Goal: Information Seeking & Learning: Learn about a topic

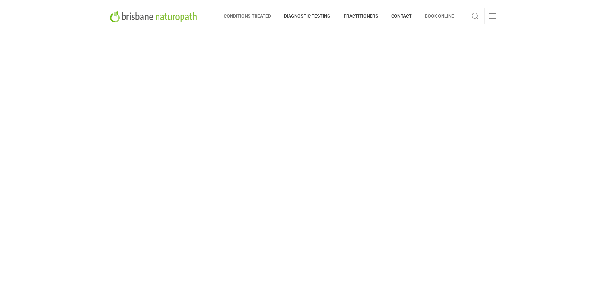
click at [255, 17] on span "CONDITIONS TREATED" at bounding box center [251, 16] width 54 height 10
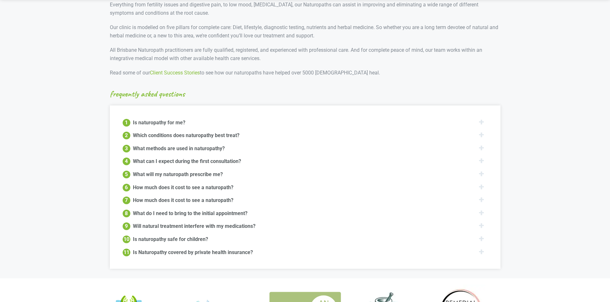
scroll to position [672, 0]
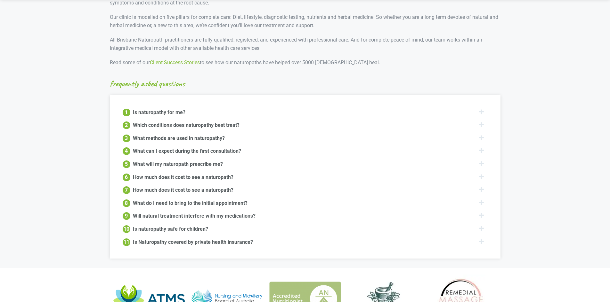
click at [171, 108] on div "Is naturopathy for me?" at bounding box center [159, 112] width 52 height 8
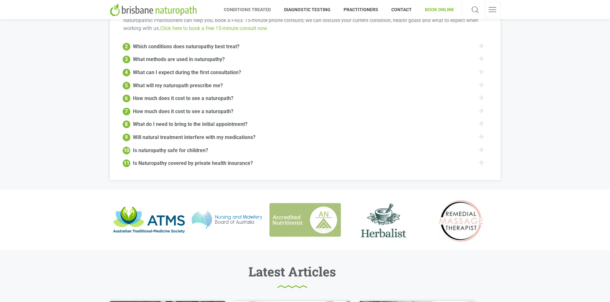
scroll to position [800, 0]
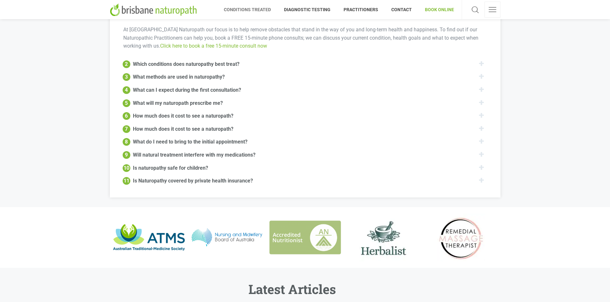
click at [156, 60] on div "Which conditions does naturopathy best treat?" at bounding box center [186, 64] width 107 height 8
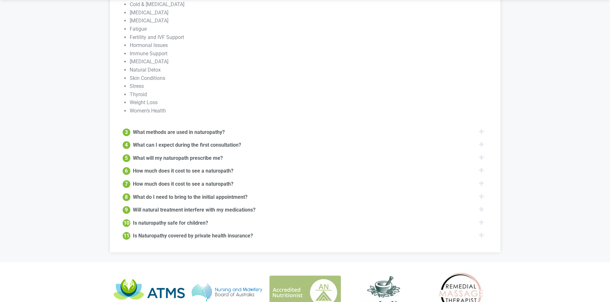
scroll to position [847, 0]
click at [163, 127] on div "What methods are used in naturopathy?" at bounding box center [179, 131] width 92 height 8
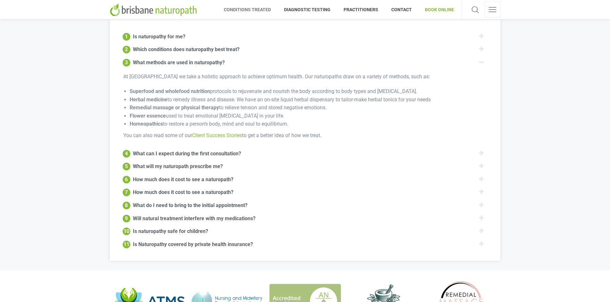
scroll to position [736, 0]
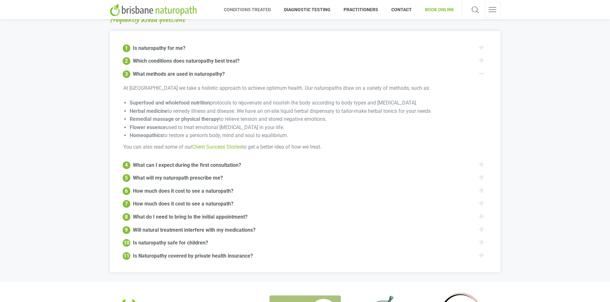
click at [155, 187] on div "How much does it cost to see a naturopath?" at bounding box center [183, 191] width 100 height 8
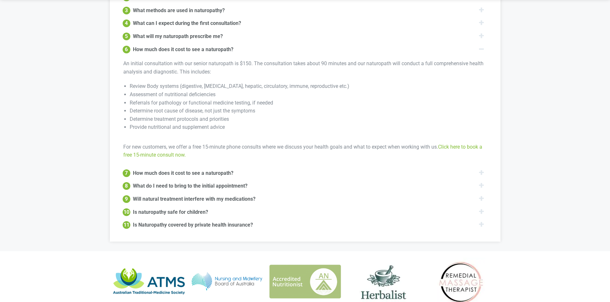
scroll to position [800, 0]
click at [153, 169] on div "How much does it cost to see a naturopath?" at bounding box center [183, 173] width 100 height 8
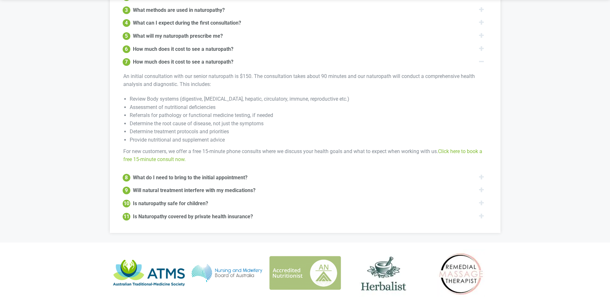
click at [151, 173] on div "What do I need to bring to the initial appointment?" at bounding box center [190, 177] width 115 height 8
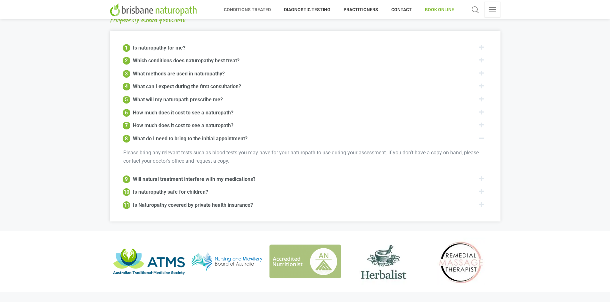
scroll to position [736, 0]
click at [172, 175] on div "Will natural treatment interfere with my medications?" at bounding box center [194, 179] width 123 height 8
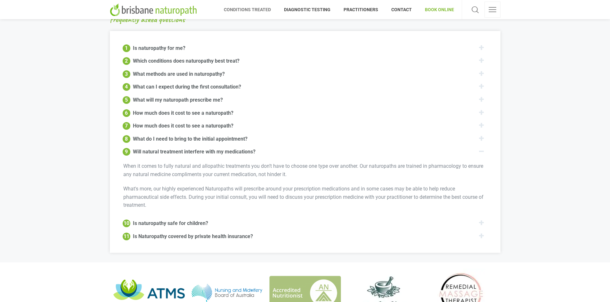
click at [136, 232] on div "Is Naturopathy covered by private health insurance?" at bounding box center [193, 236] width 120 height 8
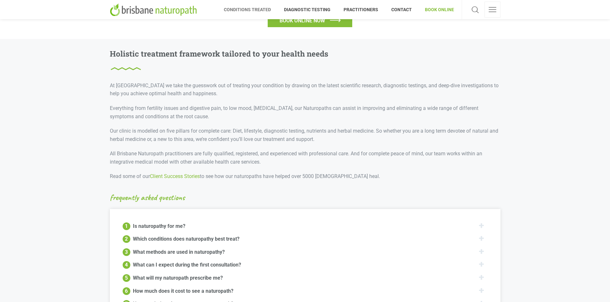
scroll to position [544, 0]
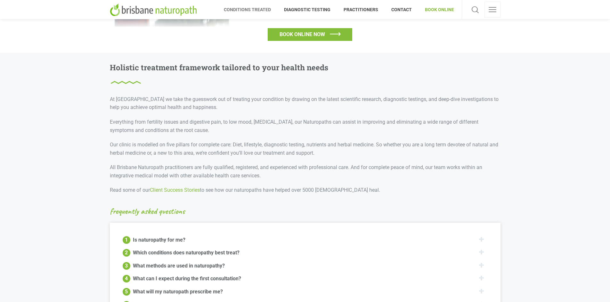
click at [172, 187] on link "Client Success Stories" at bounding box center [175, 190] width 50 height 6
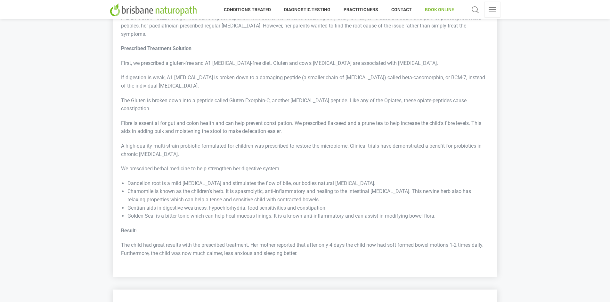
scroll to position [480, 0]
